Goal: Task Accomplishment & Management: Manage account settings

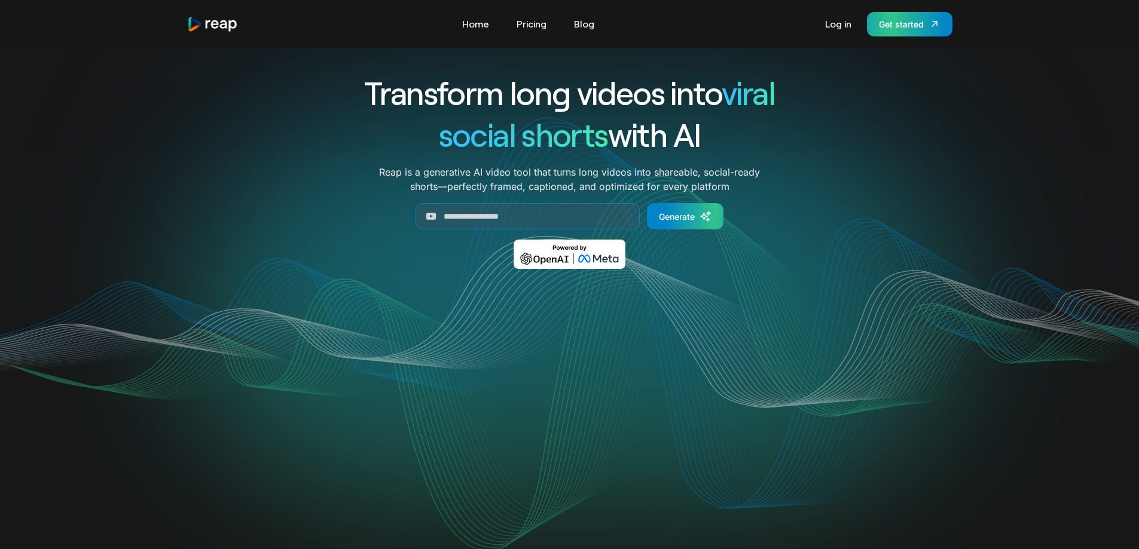
click at [845, 20] on link "Log in" at bounding box center [838, 23] width 38 height 19
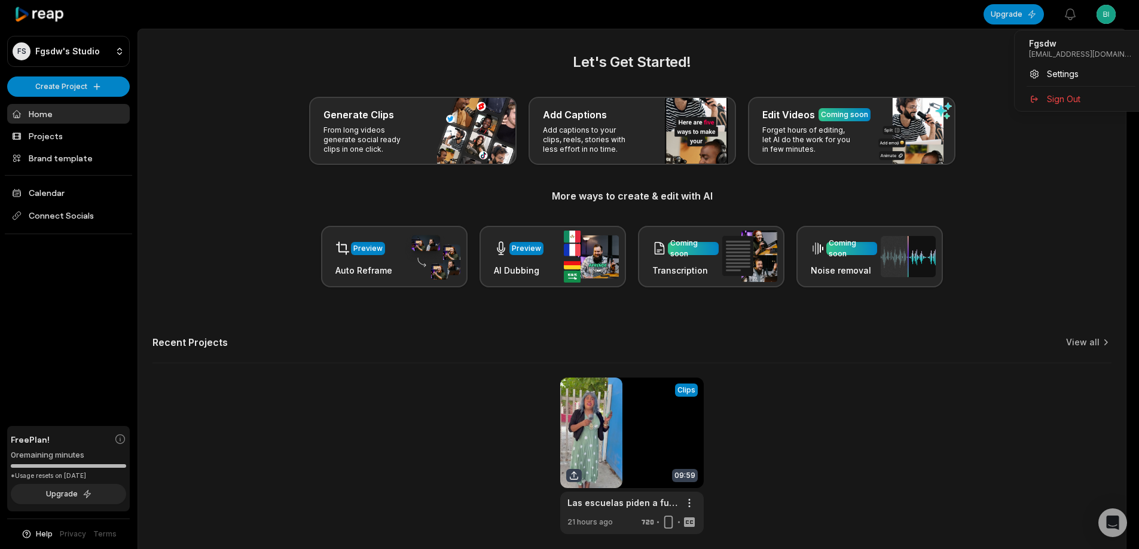
click at [1111, 11] on html "FS Fgsdw's Studio Create Project Home Projects Brand template Calendar Connect …" at bounding box center [569, 274] width 1139 height 549
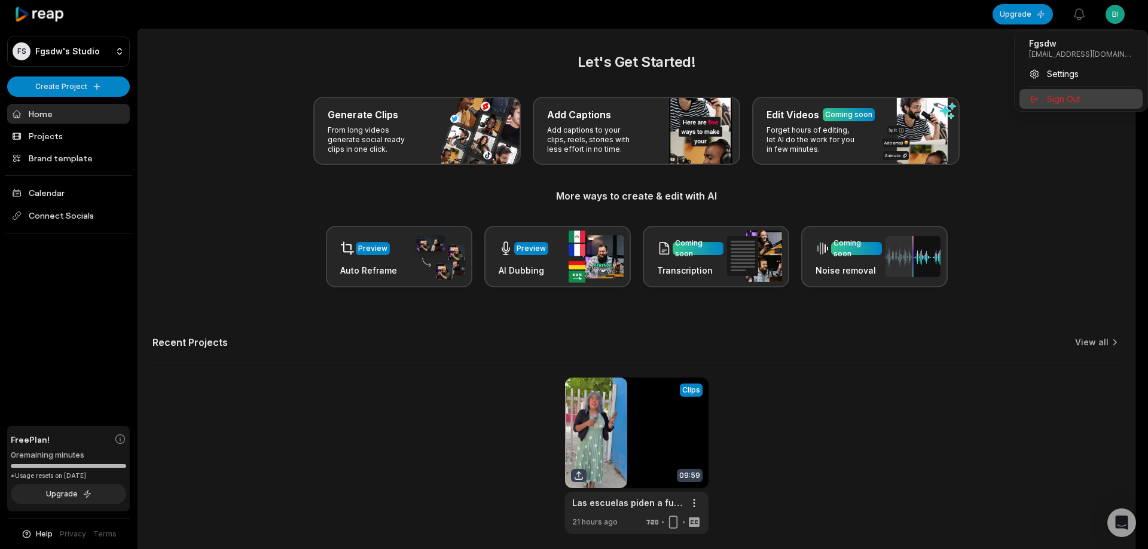
click at [1077, 104] on span "Sign Out" at bounding box center [1063, 99] width 33 height 13
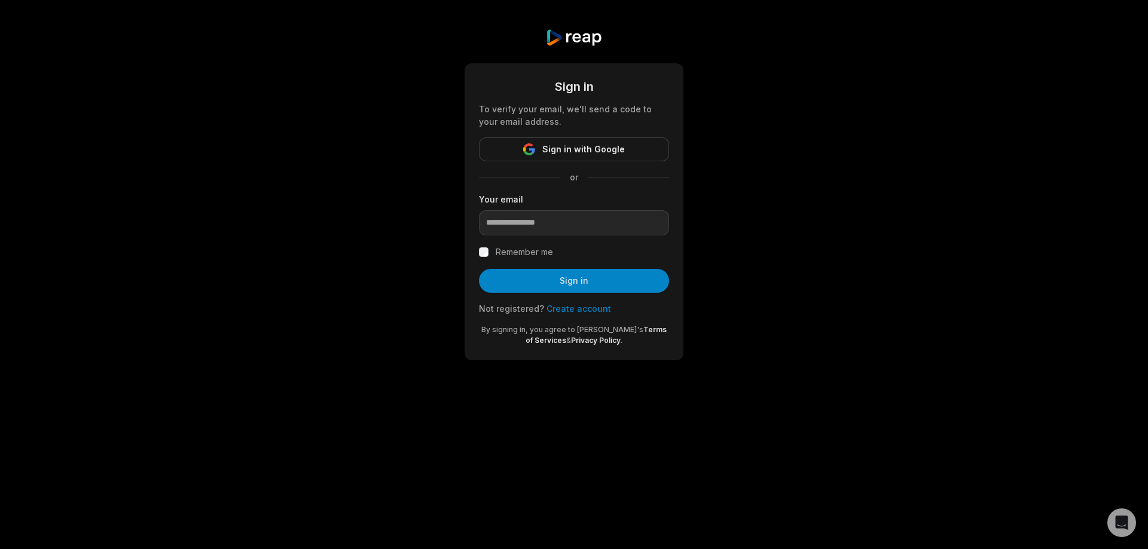
click at [580, 310] on link "Create account" at bounding box center [578, 309] width 65 height 10
